Goal: Task Accomplishment & Management: Manage account settings

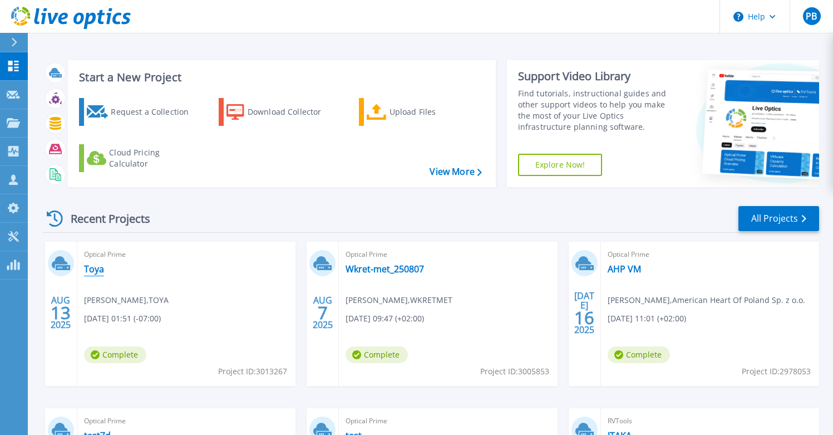
click at [94, 272] on link "Toya" at bounding box center [94, 268] width 20 height 11
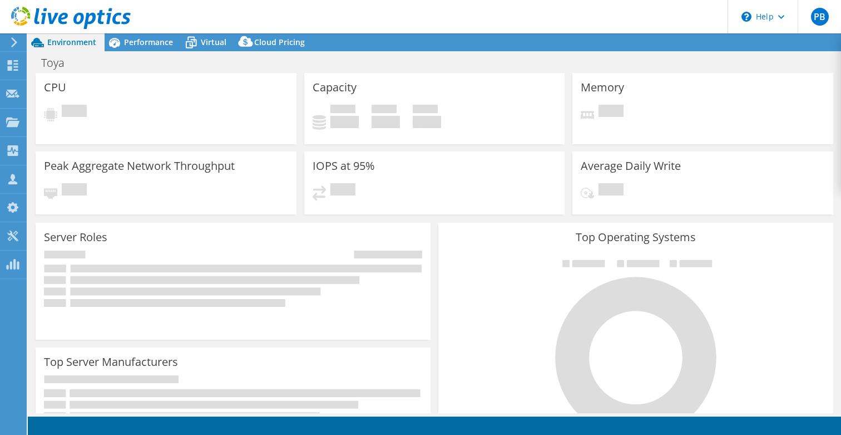
select select "EUFrankfurt"
select select "EUR"
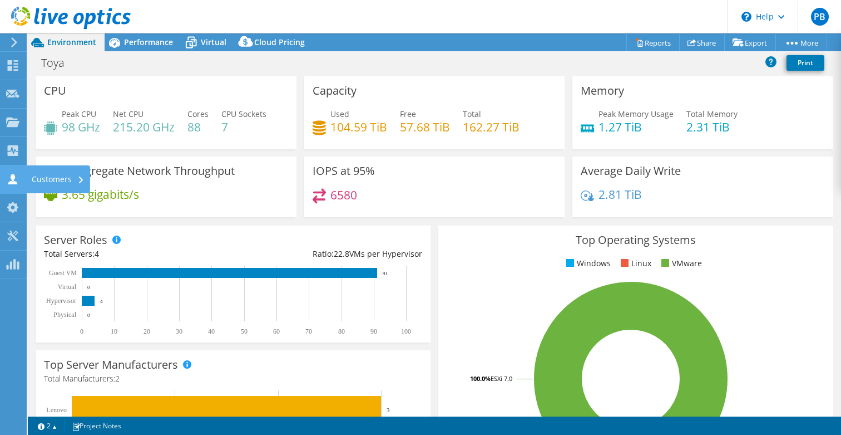
click at [63, 181] on div "Customers" at bounding box center [58, 179] width 64 height 28
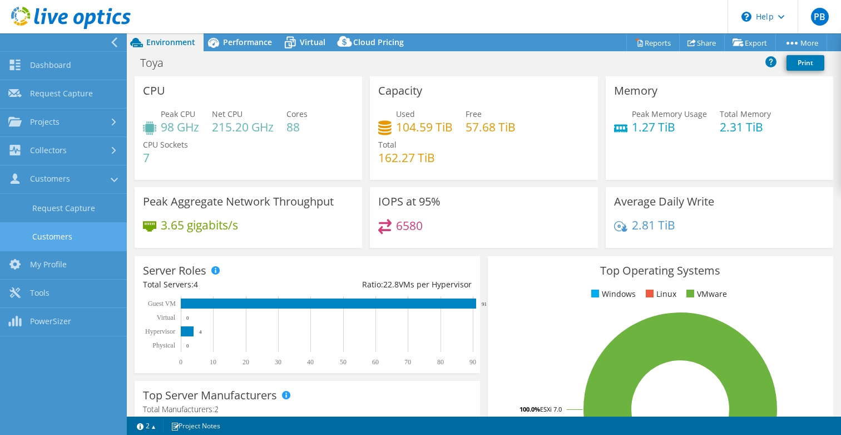
click at [72, 240] on link "Customers" at bounding box center [63, 236] width 127 height 28
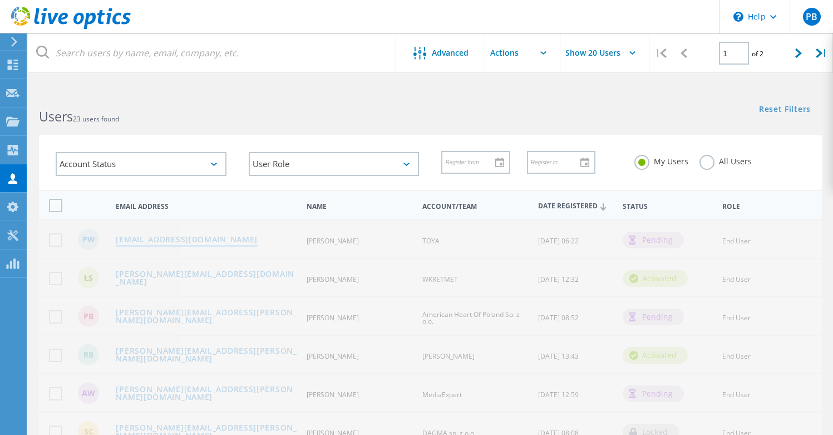
click at [157, 241] on link "[EMAIL_ADDRESS][DOMAIN_NAME]" at bounding box center [187, 239] width 142 height 9
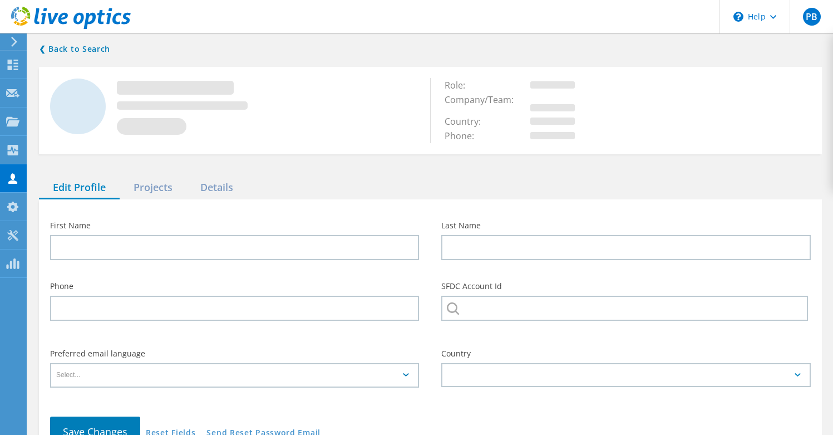
type input "Przemysław"
type input "Wróbel"
type input "TOYA"
type input "Polski"
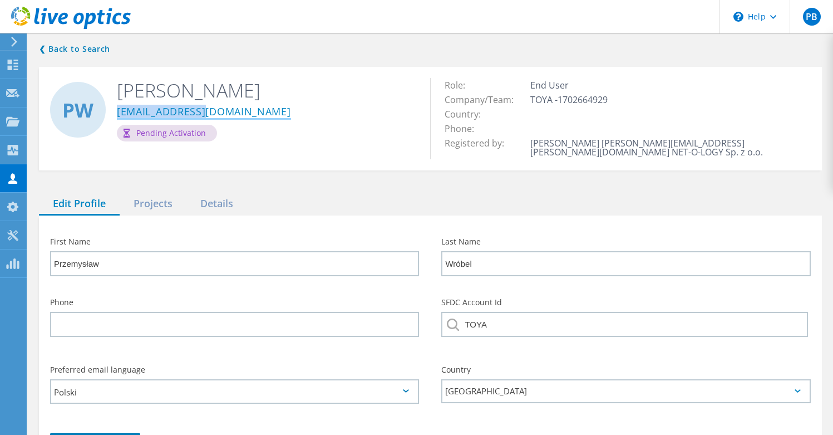
drag, startPoint x: 208, startPoint y: 111, endPoint x: 119, endPoint y: 111, distance: 89.0
click at [119, 110] on div "[EMAIL_ADDRESS][DOMAIN_NAME]" at bounding box center [265, 113] width 297 height 22
click at [385, 127] on div "Pending Activation" at bounding box center [265, 133] width 297 height 17
click at [110, 21] on icon at bounding box center [71, 18] width 120 height 23
